Goal: Transaction & Acquisition: Purchase product/service

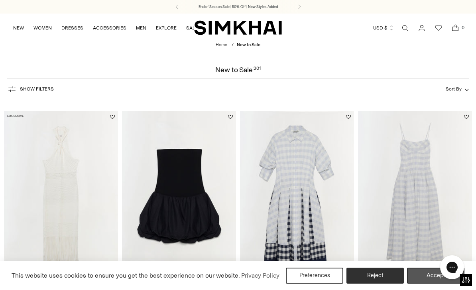
click at [428, 277] on button "Accept" at bounding box center [435, 276] width 57 height 16
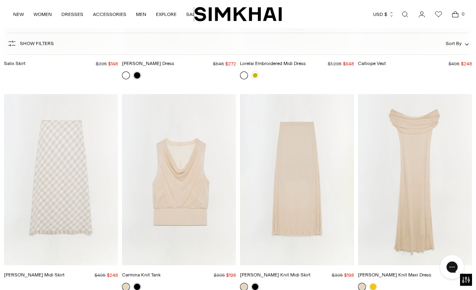
scroll to position [2115, 0]
click at [194, 210] on img "Carmina Knit Tank" at bounding box center [179, 179] width 114 height 171
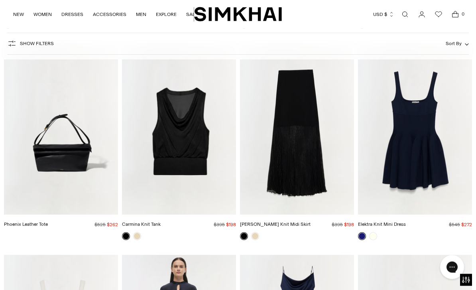
scroll to position [2589, 0]
click at [191, 155] on img "Carmina Knit Tank" at bounding box center [179, 128] width 114 height 171
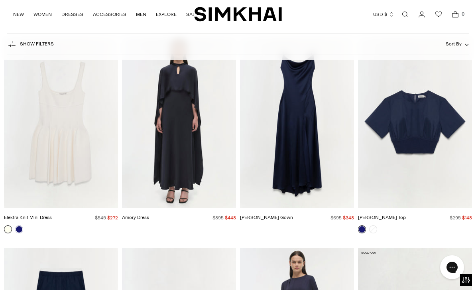
scroll to position [2783, 0]
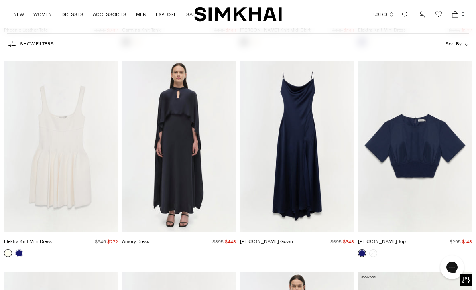
click at [427, 173] on img "Adair Top" at bounding box center [415, 146] width 114 height 171
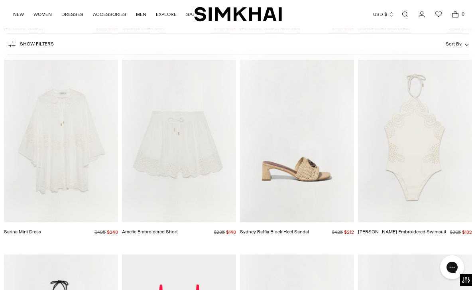
scroll to position [5908, 0]
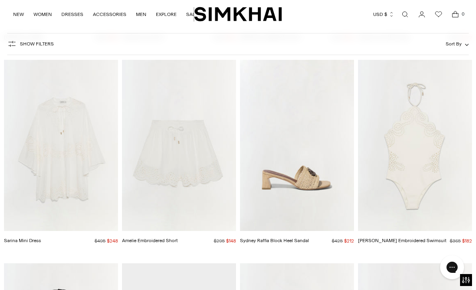
click at [422, 162] on img "Nicolette Halter Embroidered Swimsuit" at bounding box center [415, 145] width 114 height 171
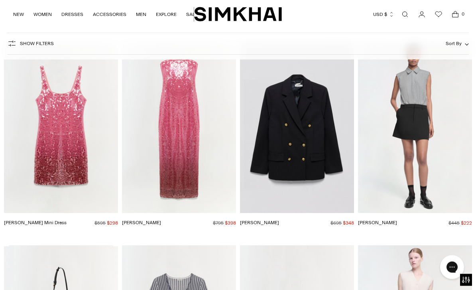
scroll to position [1541, 0]
click at [16, 13] on link "NEW" at bounding box center [18, 15] width 11 height 18
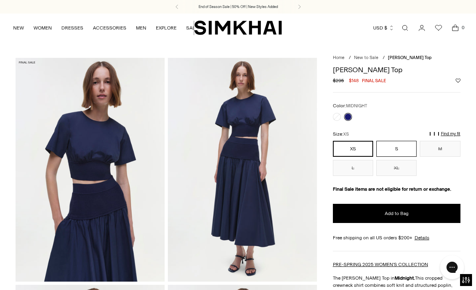
click at [398, 147] on button "S" at bounding box center [397, 149] width 40 height 16
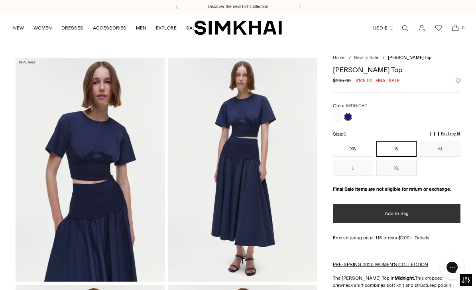
click at [409, 216] on button "Add to Bag" at bounding box center [397, 213] width 128 height 19
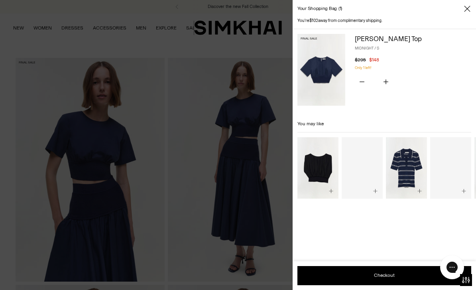
click at [260, 205] on div at bounding box center [238, 145] width 476 height 290
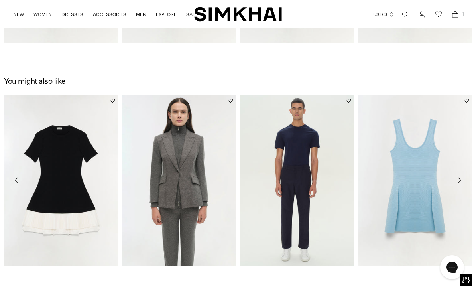
scroll to position [1151, 0]
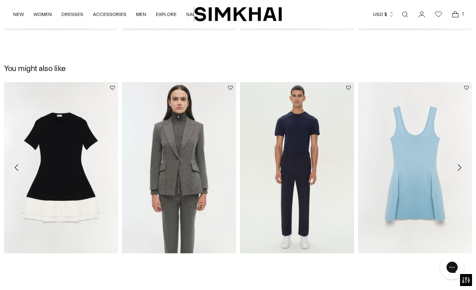
click at [452, 162] on button "Move to next carousel slide" at bounding box center [460, 168] width 18 height 18
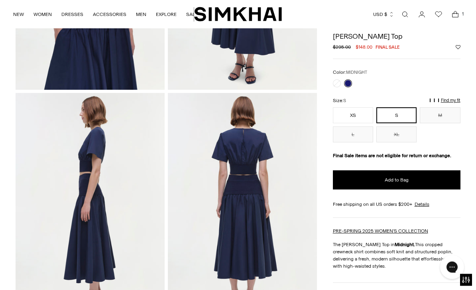
scroll to position [182, 0]
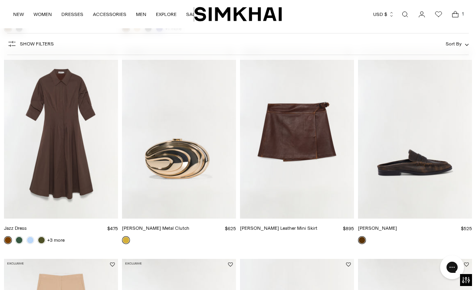
scroll to position [896, 0]
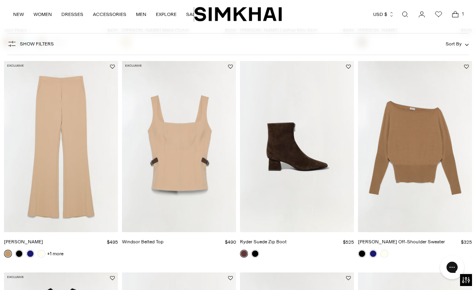
click at [188, 163] on img "Windsor Belted Top" at bounding box center [179, 146] width 114 height 171
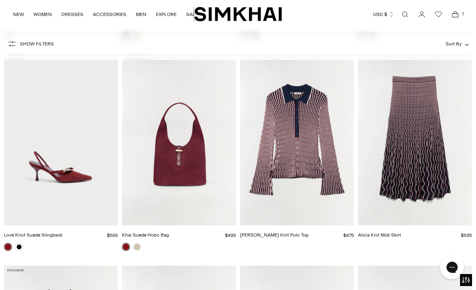
scroll to position [1539, 0]
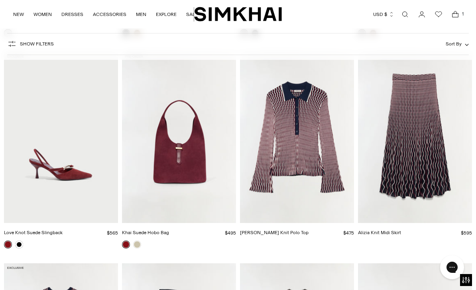
click at [427, 208] on img "Alizia Knit Midi Skirt" at bounding box center [415, 137] width 114 height 171
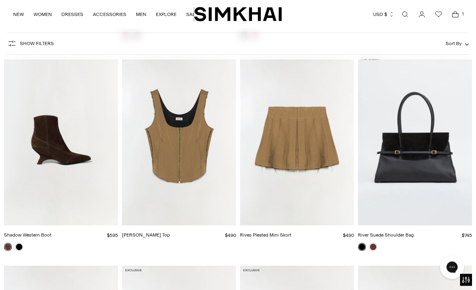
scroll to position [2806, 0]
click at [196, 161] on img "Carly Bustier Top" at bounding box center [179, 139] width 114 height 171
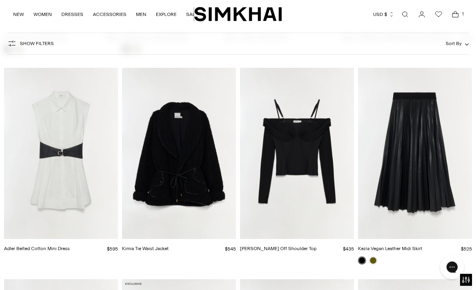
scroll to position [4475, 0]
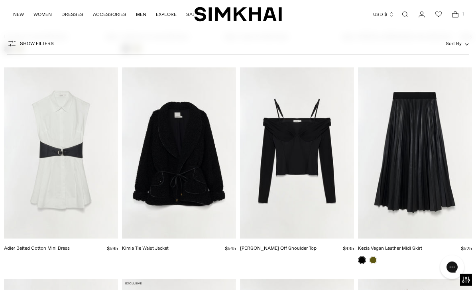
click at [74, 176] on img "Adler Belted Cotton Mini Dress" at bounding box center [61, 153] width 114 height 171
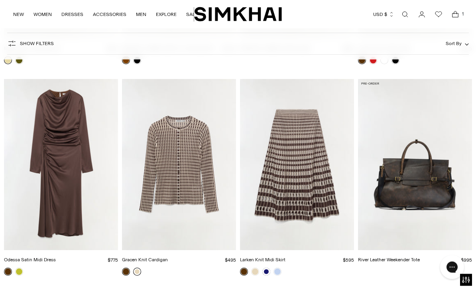
scroll to position [6579, 0]
click at [140, 270] on link at bounding box center [137, 272] width 8 height 8
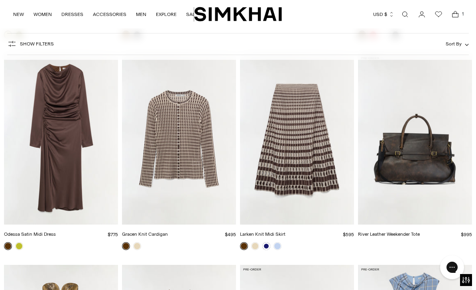
click at [194, 145] on img "Gracen Knit Cardigan" at bounding box center [179, 138] width 114 height 171
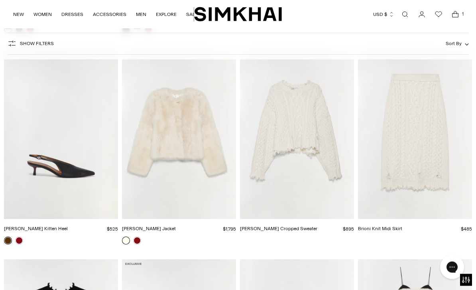
scroll to position [7870, 0]
click at [327, 144] on img "Felix Knit Cropped Sweater" at bounding box center [297, 133] width 114 height 171
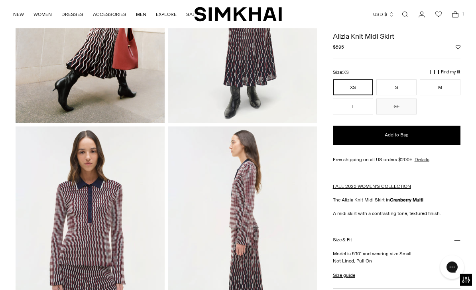
scroll to position [88, 0]
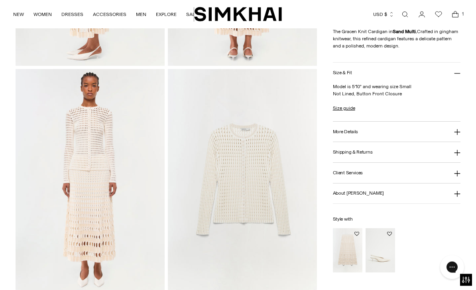
scroll to position [443, 0]
click at [381, 253] on img "Sylvie Slingback Kitten Heel" at bounding box center [381, 251] width 30 height 44
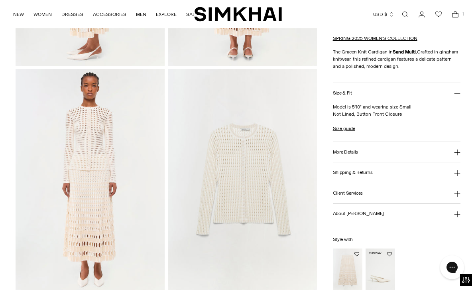
scroll to position [468, 0]
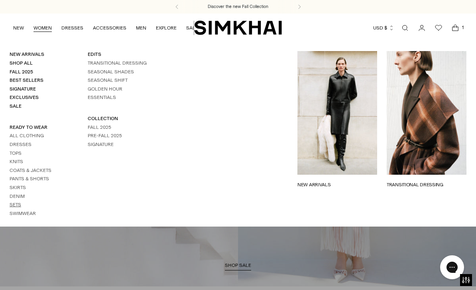
click at [17, 202] on link "Sets" at bounding box center [16, 205] width 12 height 6
